Goal: Transaction & Acquisition: Purchase product/service

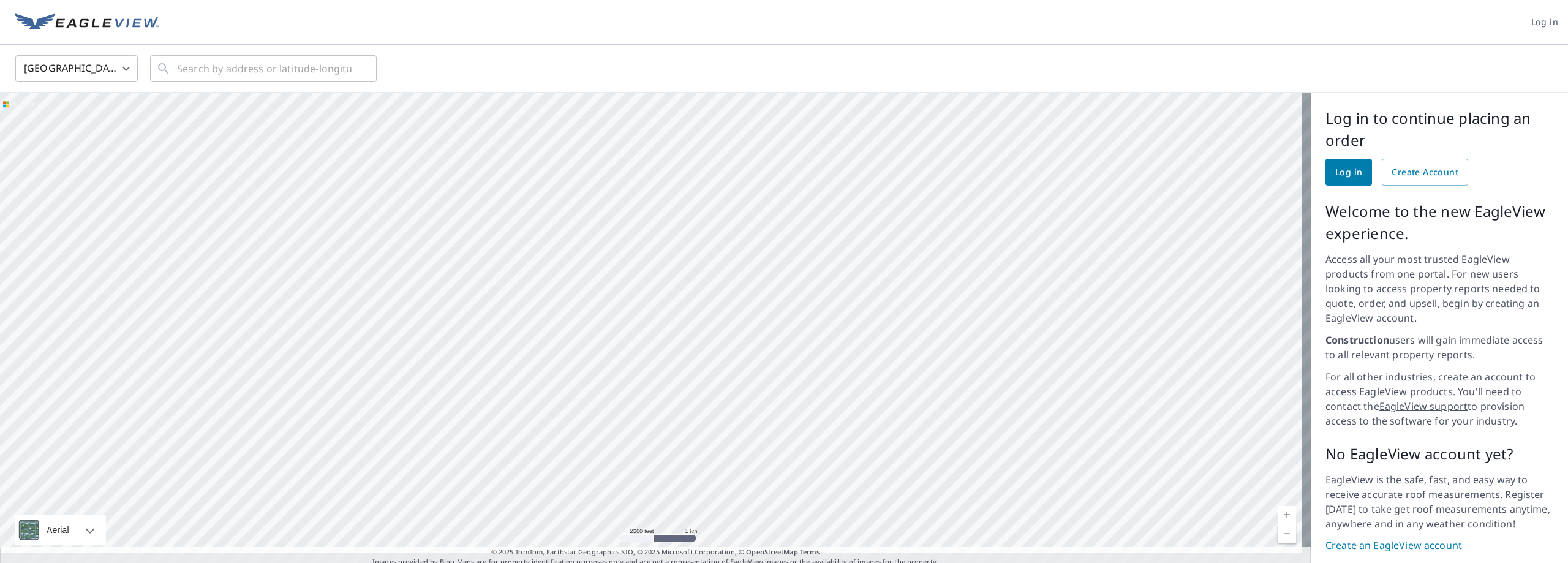
drag, startPoint x: 665, startPoint y: 196, endPoint x: 759, endPoint y: 461, distance: 281.2
click at [759, 461] on div at bounding box center [656, 330] width 1311 height 475
drag, startPoint x: 715, startPoint y: 174, endPoint x: 694, endPoint y: 209, distance: 40.8
click at [694, 209] on div at bounding box center [656, 330] width 1311 height 475
drag, startPoint x: 782, startPoint y: 264, endPoint x: 1021, endPoint y: 374, distance: 263.1
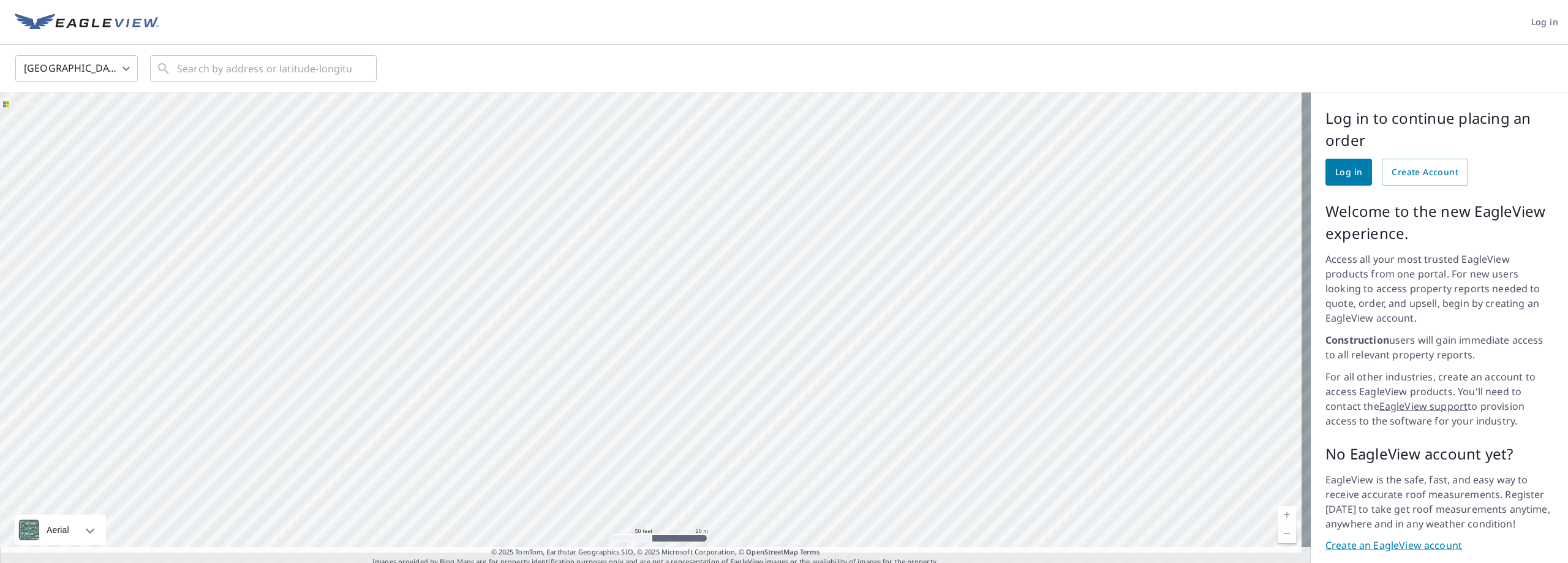
click at [1021, 374] on div at bounding box center [656, 330] width 1311 height 475
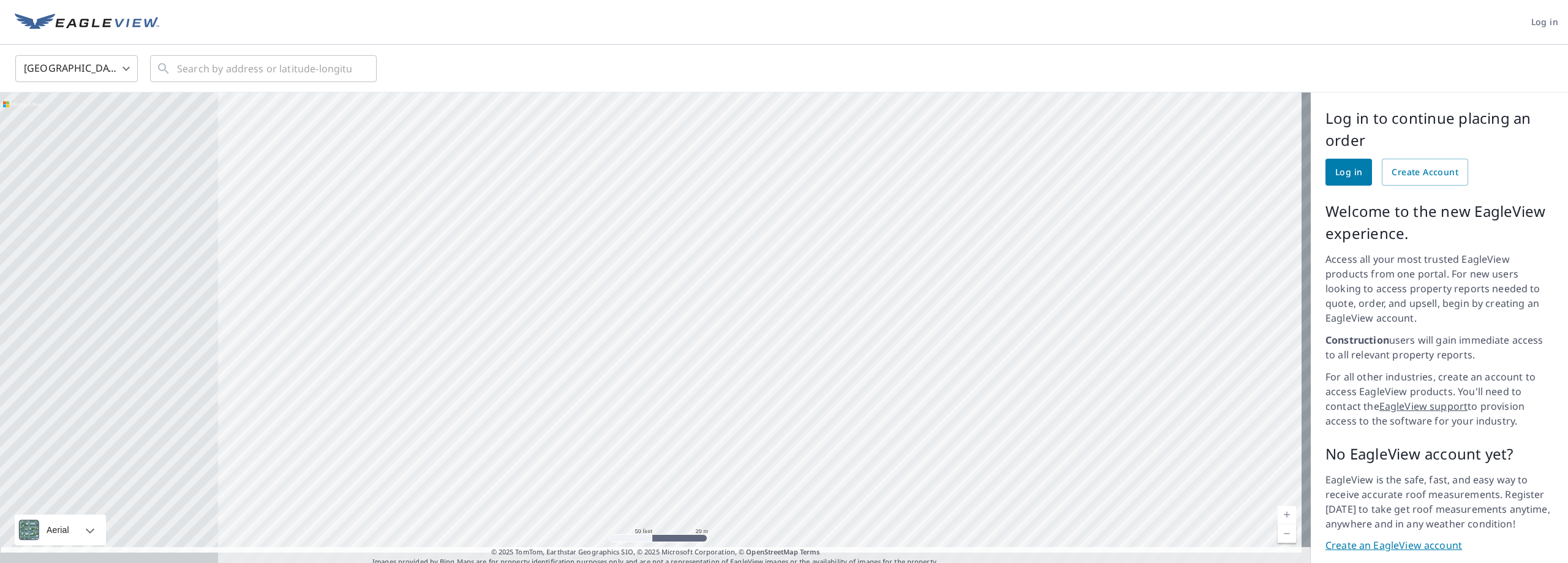
drag, startPoint x: 439, startPoint y: 289, endPoint x: 618, endPoint y: 330, distance: 183.6
click at [649, 362] on div at bounding box center [656, 330] width 1311 height 475
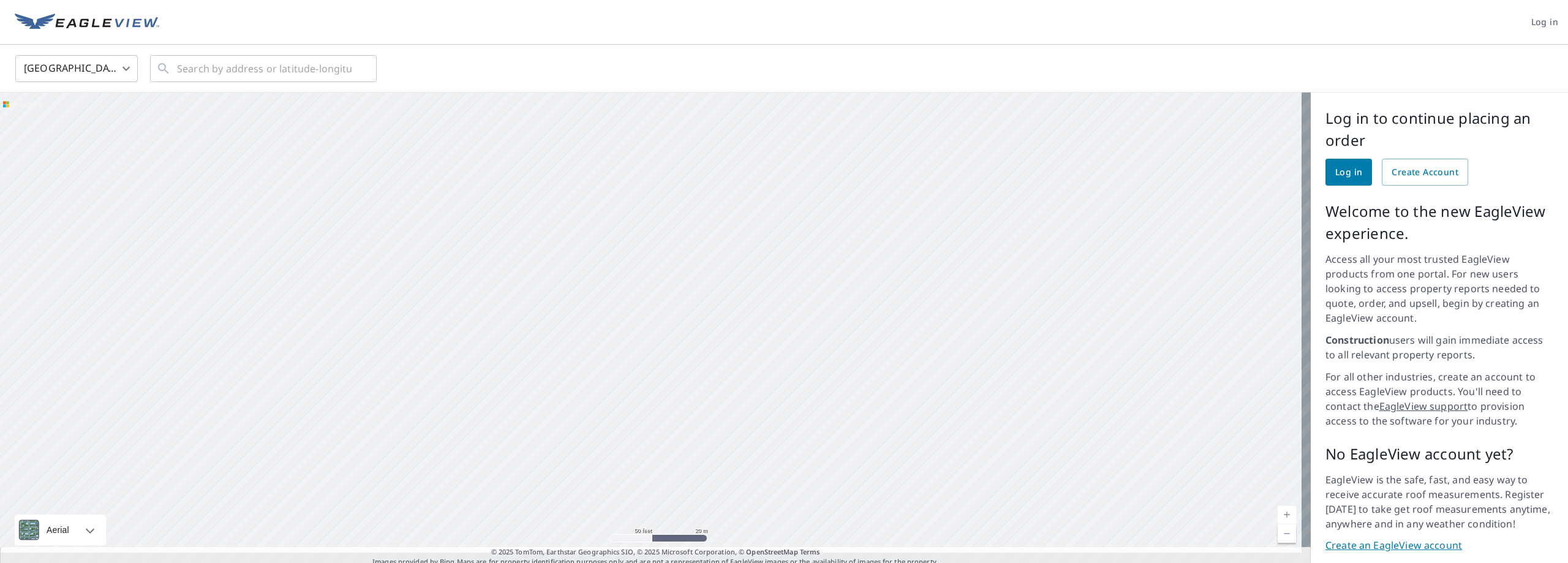
drag, startPoint x: 320, startPoint y: 323, endPoint x: 656, endPoint y: 291, distance: 337.5
click at [656, 291] on div at bounding box center [656, 330] width 1311 height 475
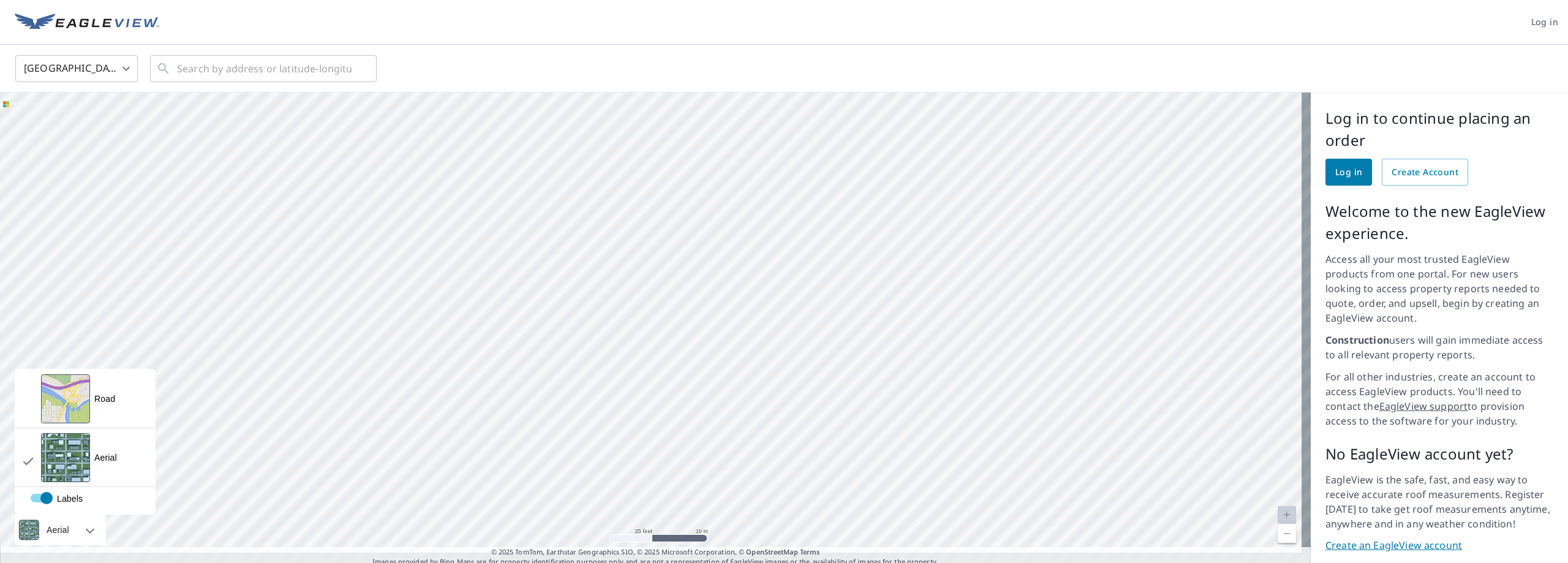
click at [80, 514] on div at bounding box center [76, 529] width 7 height 30
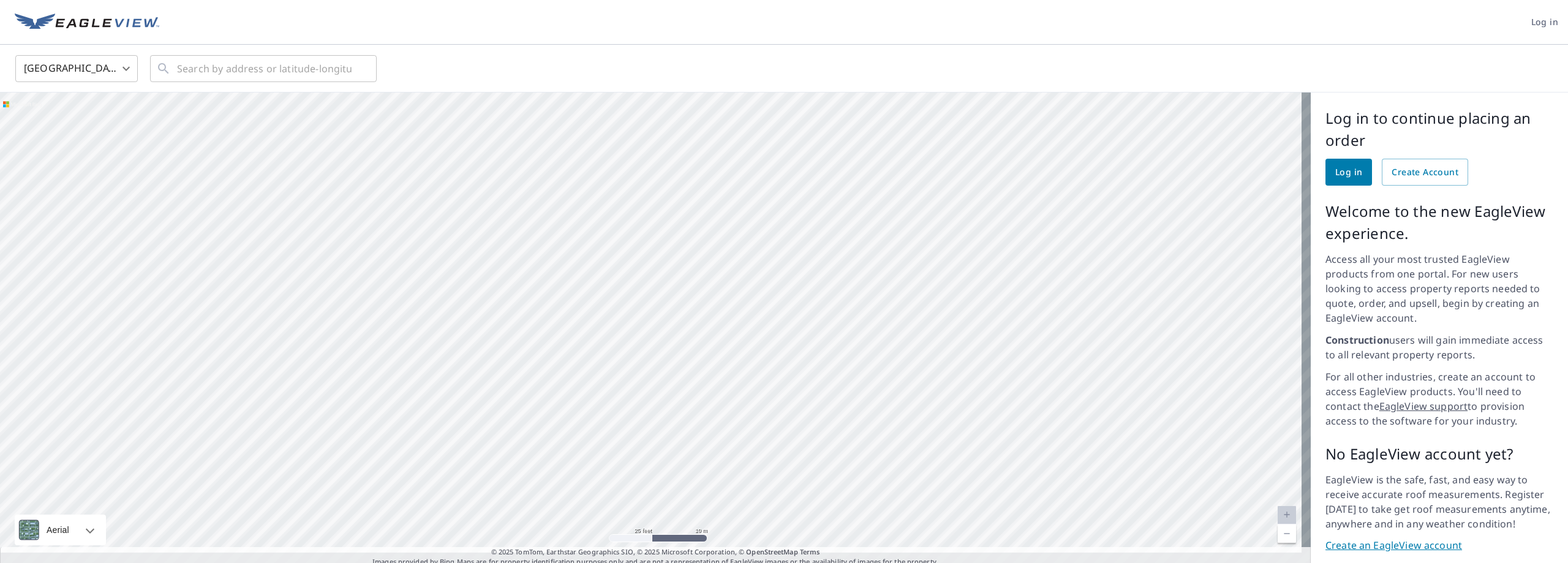
click at [528, 71] on div "United States [GEOGRAPHIC_DATA] ​ ​" at bounding box center [780, 67] width 1547 height 29
drag, startPoint x: 1000, startPoint y: 316, endPoint x: 467, endPoint y: 417, distance: 542.5
click at [448, 447] on div at bounding box center [656, 330] width 1311 height 475
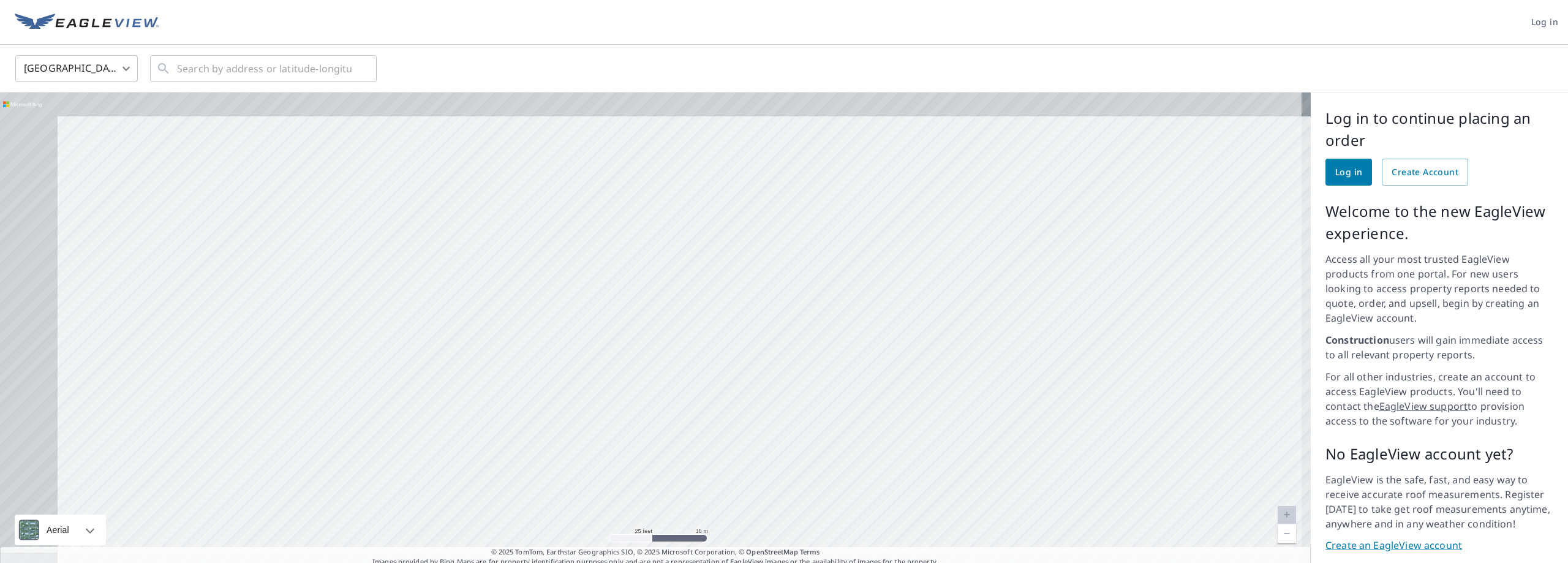
drag, startPoint x: 628, startPoint y: 226, endPoint x: 692, endPoint y: 496, distance: 277.5
click at [692, 496] on div at bounding box center [656, 330] width 1311 height 475
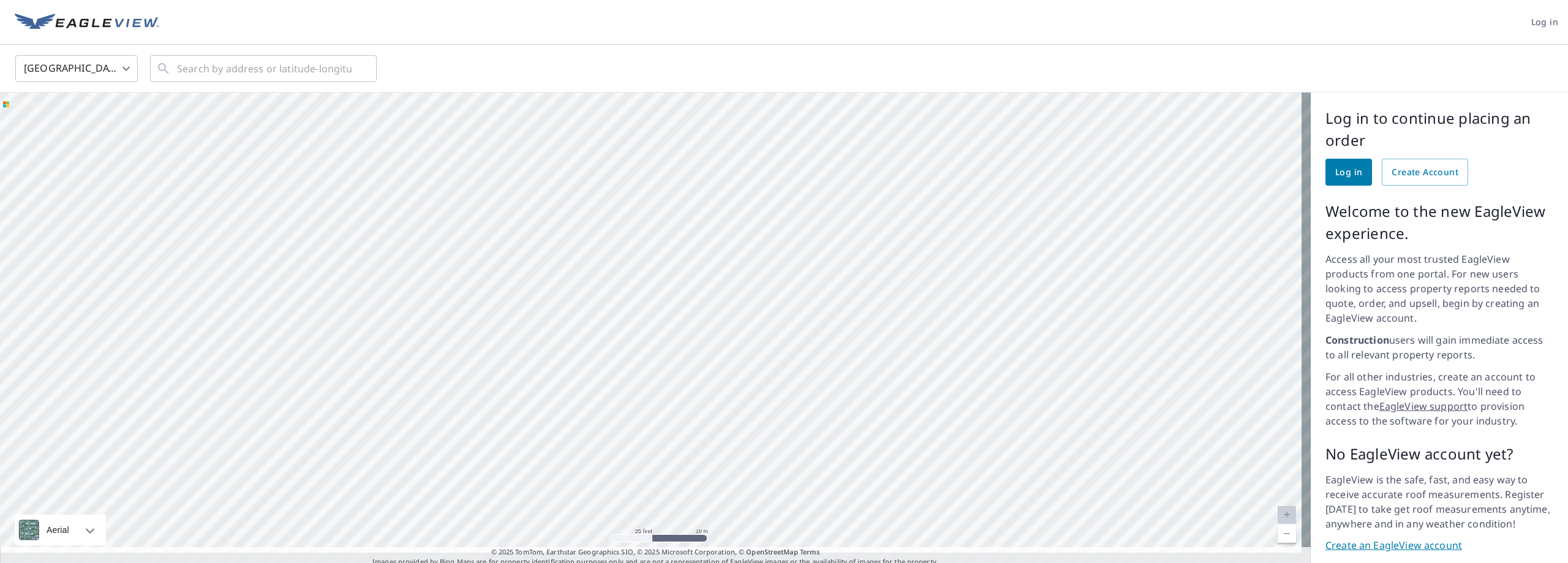
drag, startPoint x: 663, startPoint y: 223, endPoint x: 580, endPoint y: 506, distance: 294.9
click at [580, 506] on div at bounding box center [656, 330] width 1311 height 475
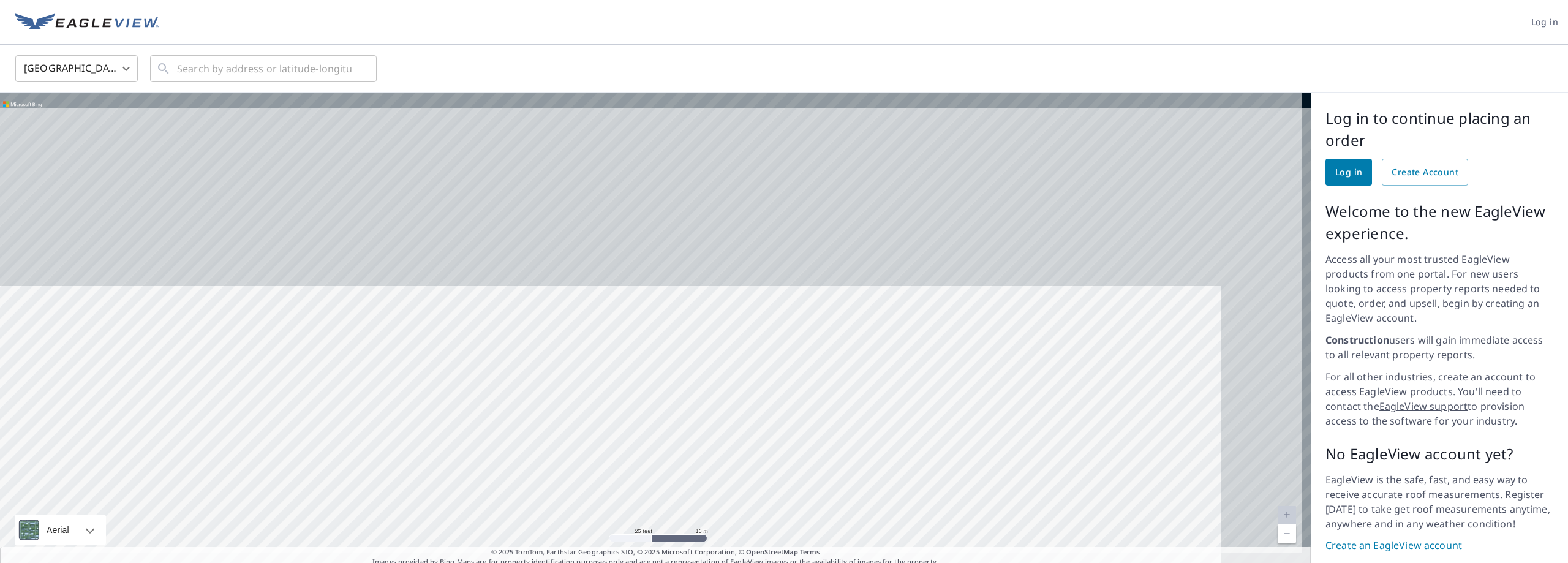
drag, startPoint x: 535, startPoint y: 219, endPoint x: 413, endPoint y: 454, distance: 264.8
click at [413, 454] on div at bounding box center [656, 330] width 1311 height 475
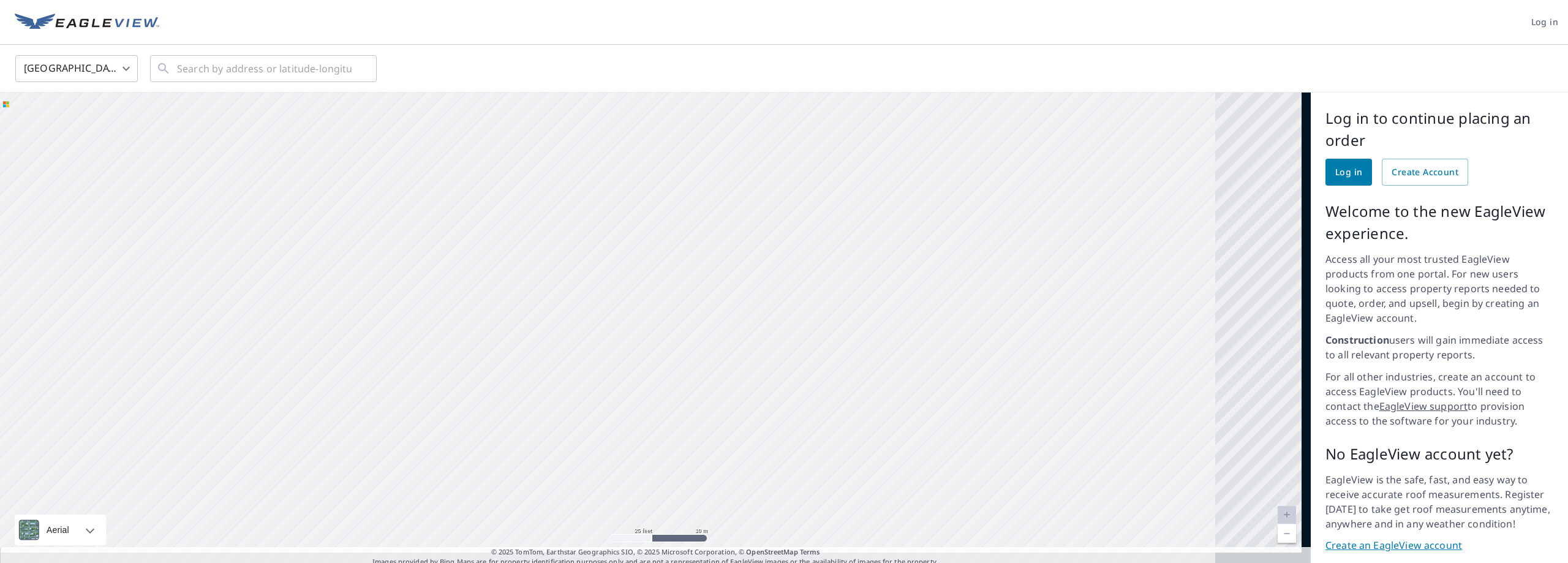
drag, startPoint x: 889, startPoint y: 208, endPoint x: 327, endPoint y: 223, distance: 562.2
click at [327, 223] on div at bounding box center [656, 330] width 1311 height 475
